Goal: Task Accomplishment & Management: Manage account settings

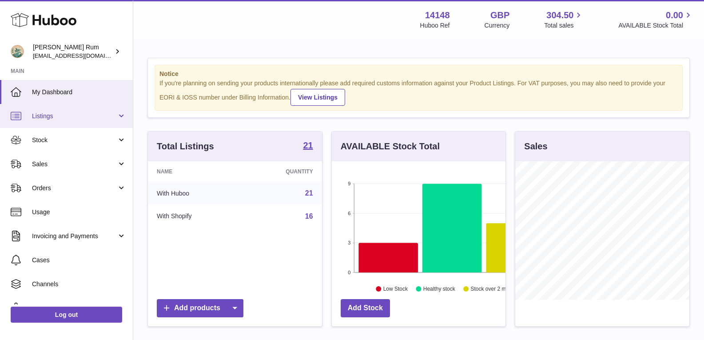
scroll to position [139, 174]
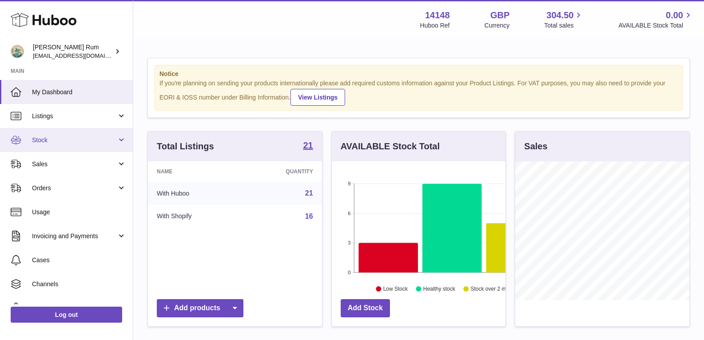
click at [41, 138] on span "Stock" at bounding box center [74, 140] width 85 height 8
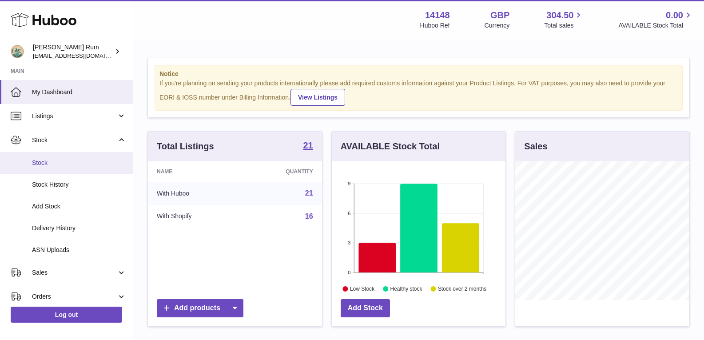
click at [52, 161] on span "Stock" at bounding box center [79, 163] width 94 height 8
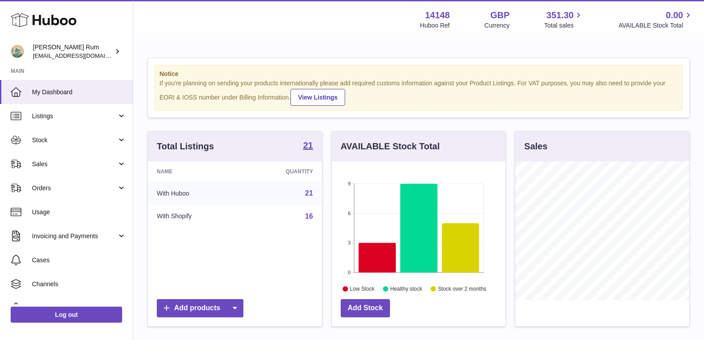
scroll to position [139, 174]
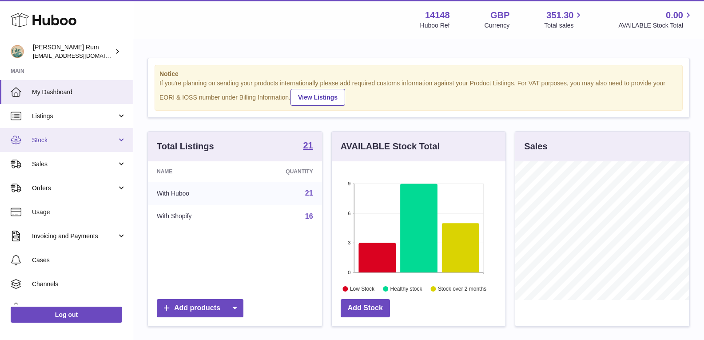
click at [48, 143] on span "Stock" at bounding box center [74, 140] width 85 height 8
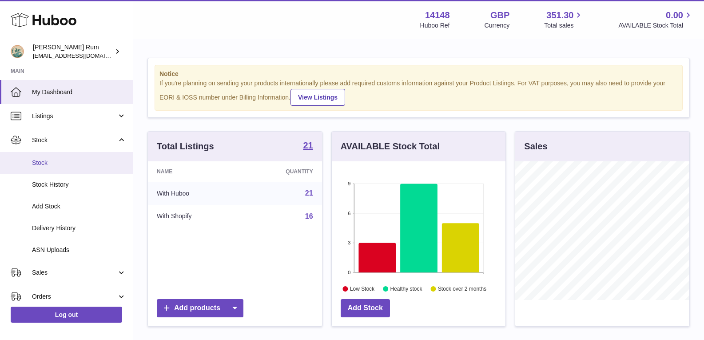
click at [49, 164] on span "Stock" at bounding box center [79, 163] width 94 height 8
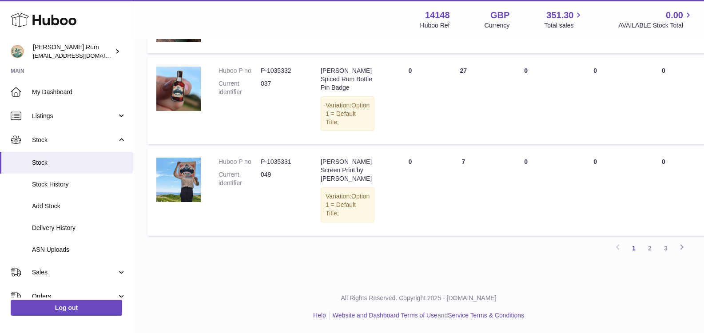
scroll to position [692, 0]
click at [654, 248] on link "2" at bounding box center [650, 248] width 16 height 16
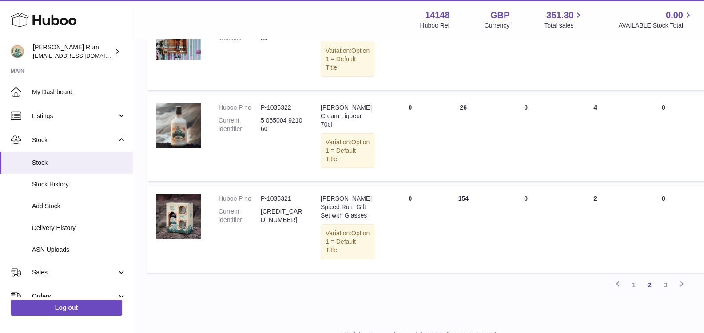
scroll to position [840, 0]
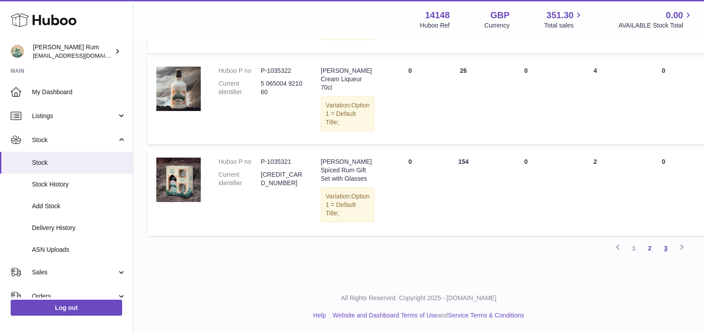
click at [669, 256] on link "3" at bounding box center [666, 248] width 16 height 16
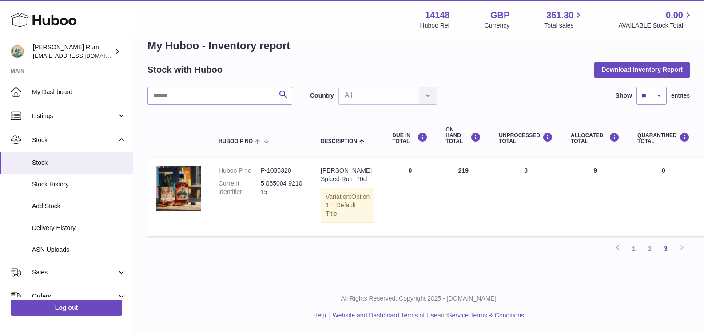
scroll to position [28, 0]
